Goal: Task Accomplishment & Management: Manage account settings

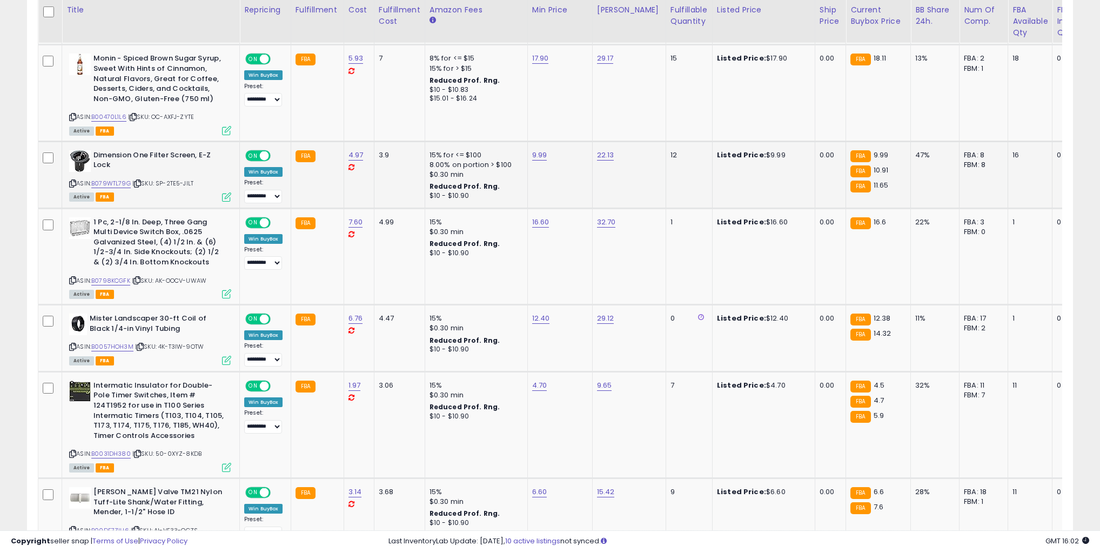
scroll to position [605, 0]
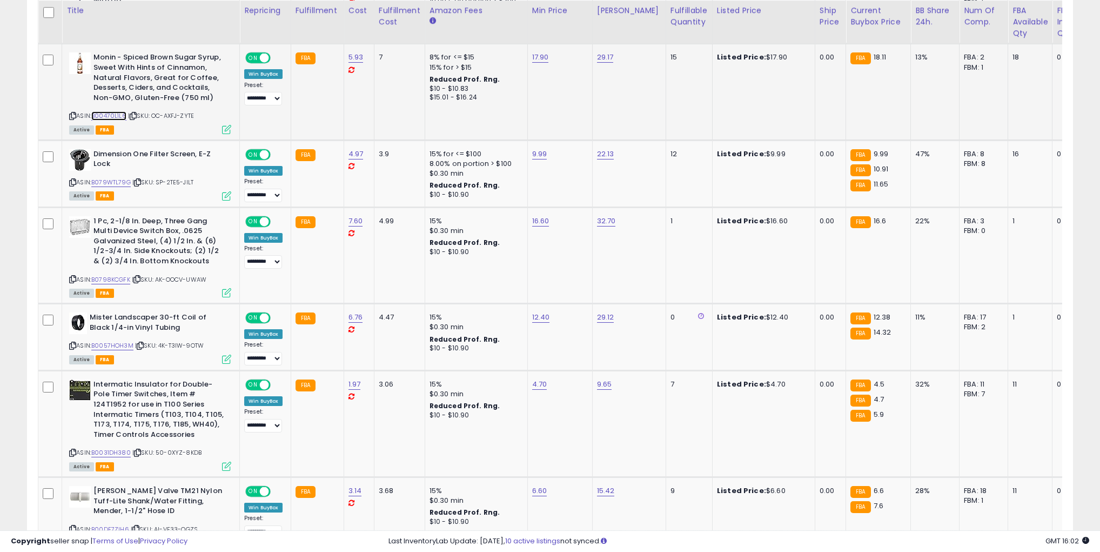
click at [118, 116] on link "B00470L1L6" at bounding box center [108, 115] width 35 height 9
click at [116, 178] on link "B079WTL79G" at bounding box center [110, 182] width 39 height 9
click at [121, 275] on link "B0798KCGFK" at bounding box center [110, 279] width 39 height 9
click at [115, 454] on div "ASIN: B0031DH380 | SKU: 50-0XYZ-8KDB Active FBA" at bounding box center [150, 424] width 162 height 90
click at [116, 449] on link "B0031DH380" at bounding box center [110, 452] width 39 height 9
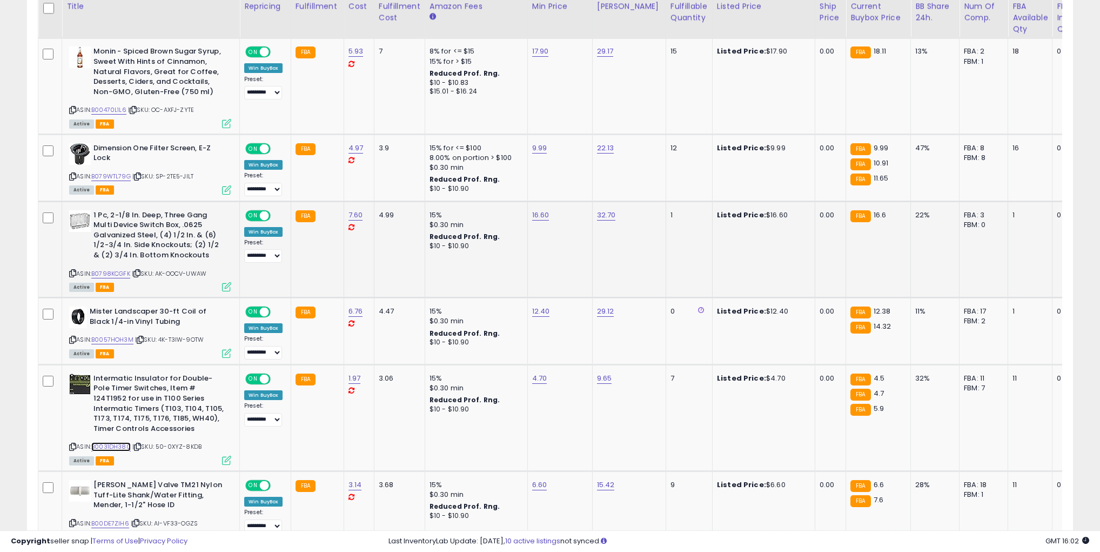
scroll to position [611, 0]
click at [115, 518] on link "B00DE7ZIH6" at bounding box center [110, 522] width 38 height 9
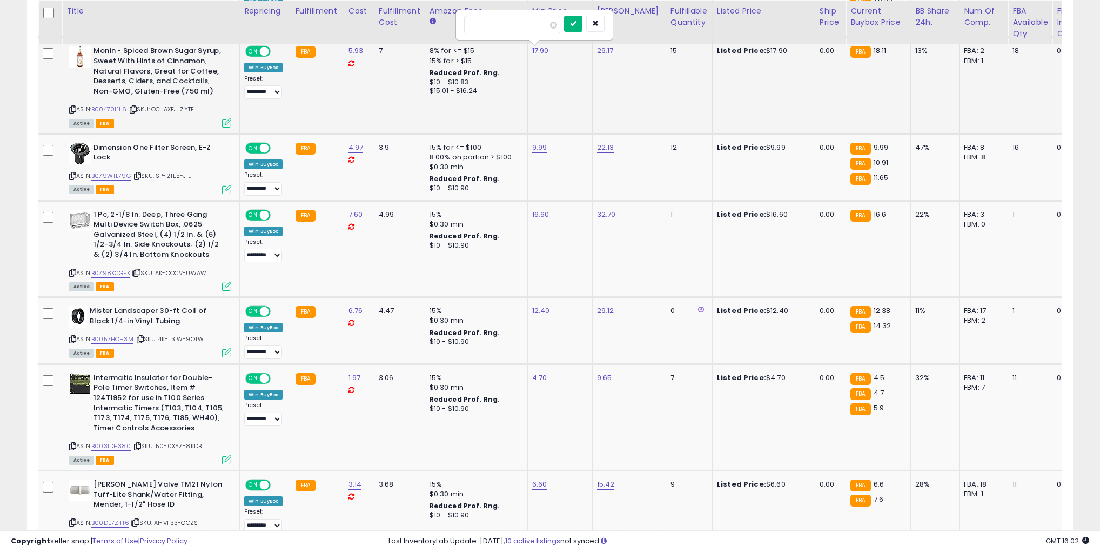
type input "*****"
drag, startPoint x: 576, startPoint y: 24, endPoint x: 643, endPoint y: 57, distance: 74.2
click at [576, 24] on icon "submit" at bounding box center [573, 23] width 6 height 6
type input "*****"
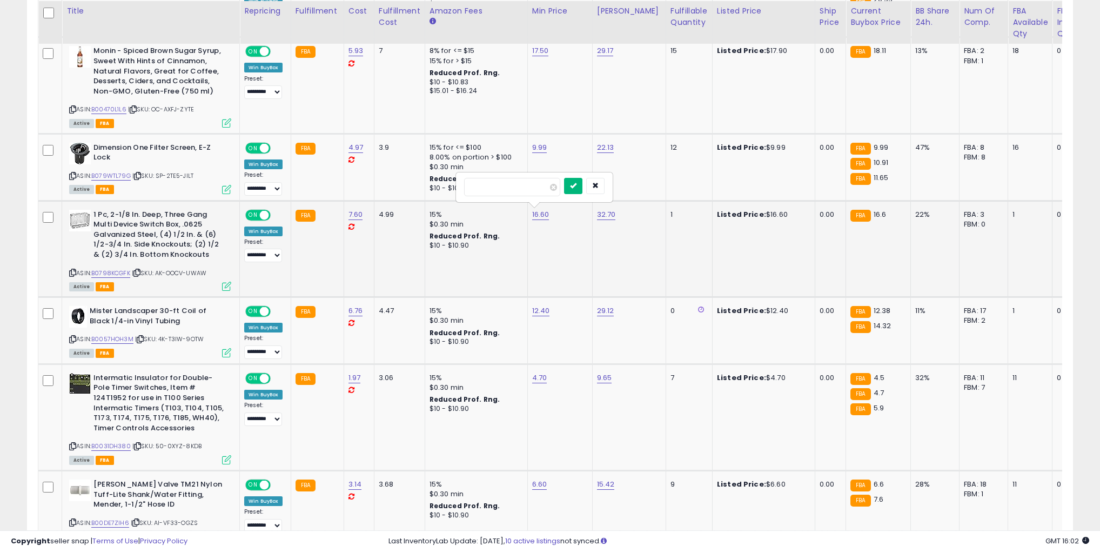
click at [576, 186] on icon "submit" at bounding box center [573, 185] width 6 height 6
type input "*"
drag, startPoint x: 579, startPoint y: 345, endPoint x: 573, endPoint y: 331, distance: 15.7
click at [575, 345] on icon "submit" at bounding box center [572, 348] width 6 height 6
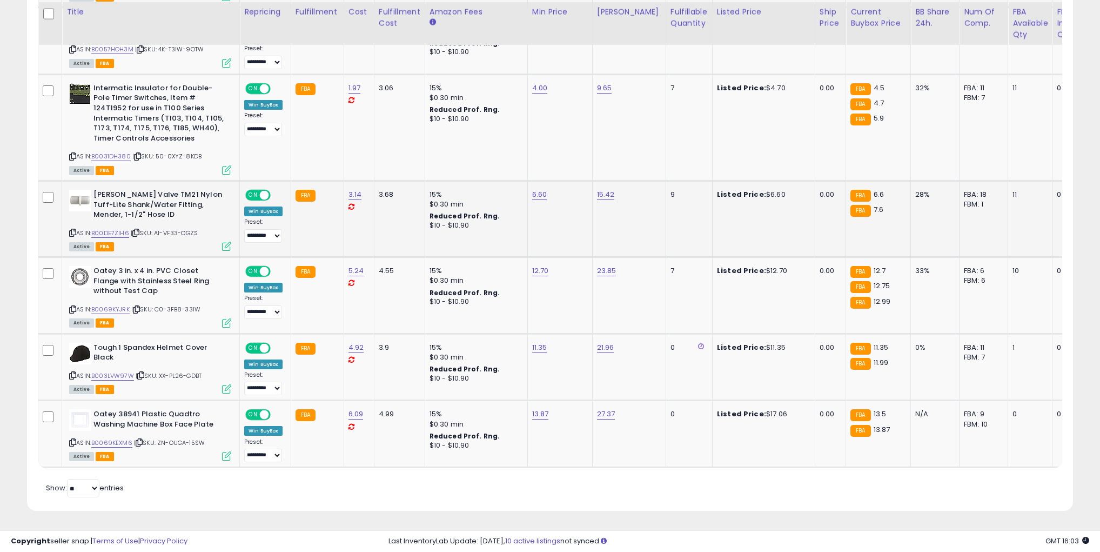
scroll to position [902, 0]
click at [103, 306] on link "B0069KYJRK" at bounding box center [110, 308] width 38 height 9
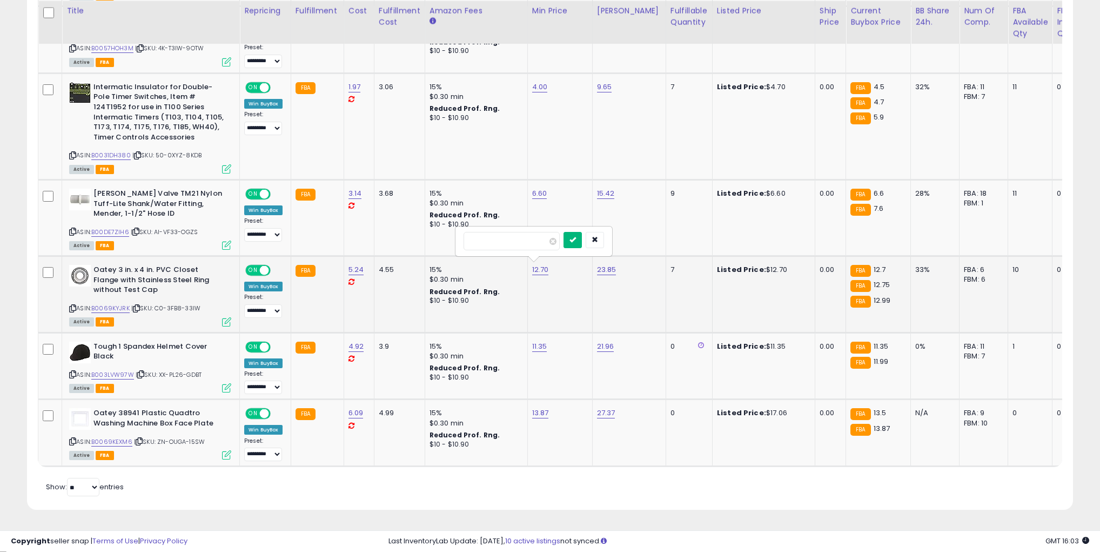
type input "*****"
click at [575, 240] on icon "submit" at bounding box center [572, 239] width 6 height 6
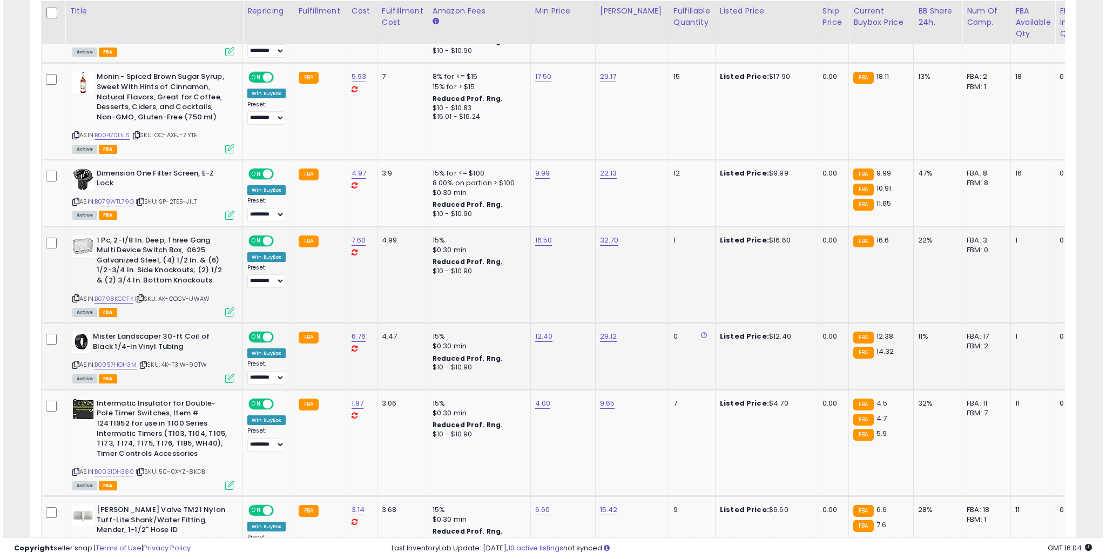
scroll to position [221, 610]
